Goal: Find specific page/section

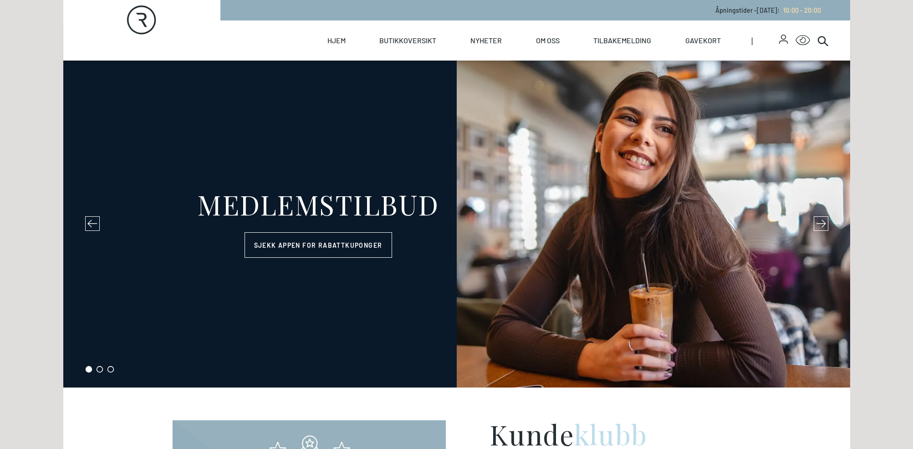
select select "NO"
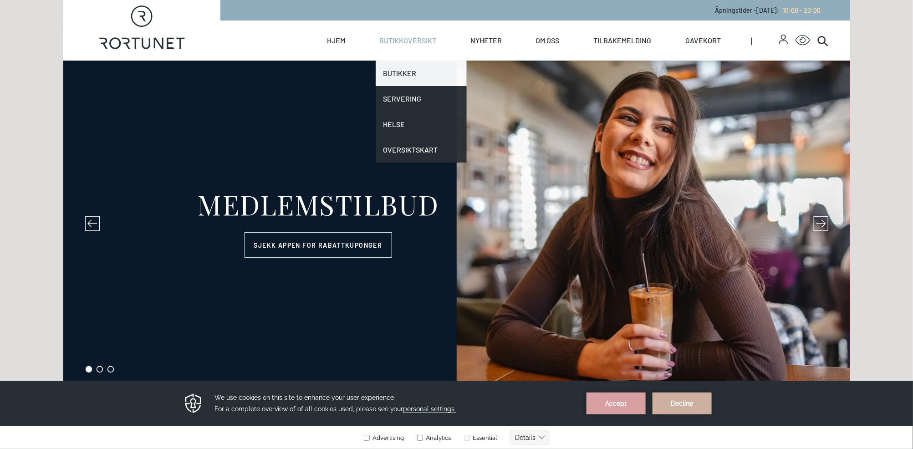
click at [403, 71] on link "Butikker" at bounding box center [421, 74] width 91 height 26
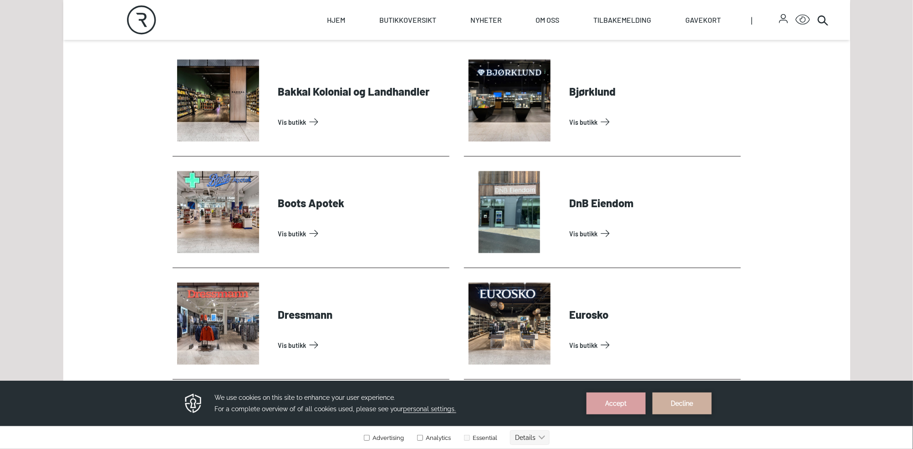
scroll to position [501, 0]
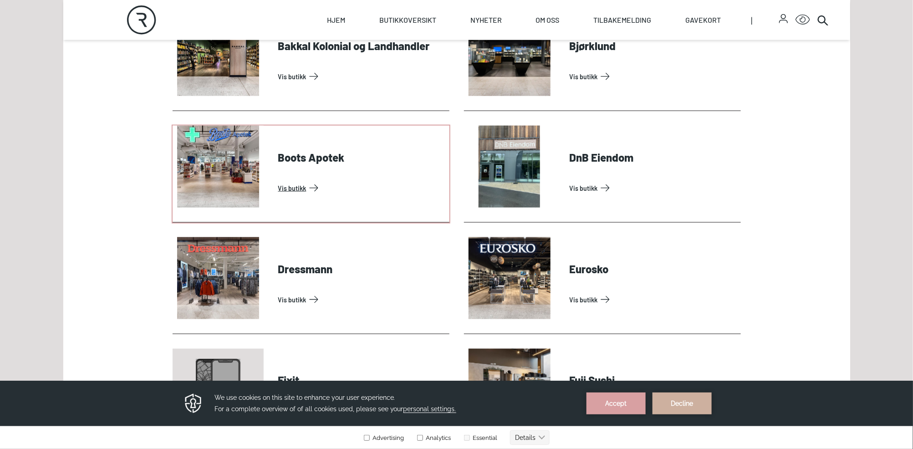
click at [295, 189] on link "Vis butikk" at bounding box center [362, 188] width 168 height 15
